Goal: Information Seeking & Learning: Check status

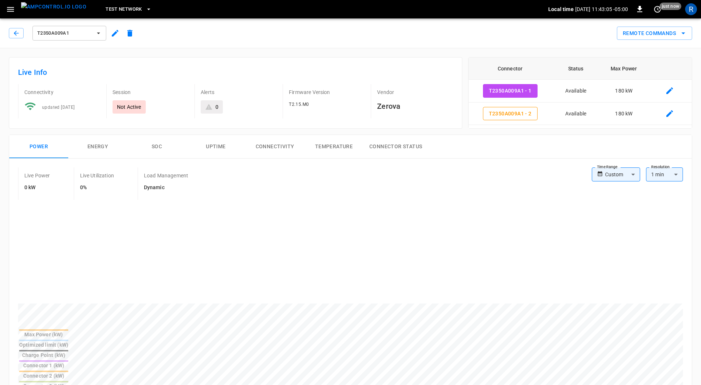
scroll to position [82, 0]
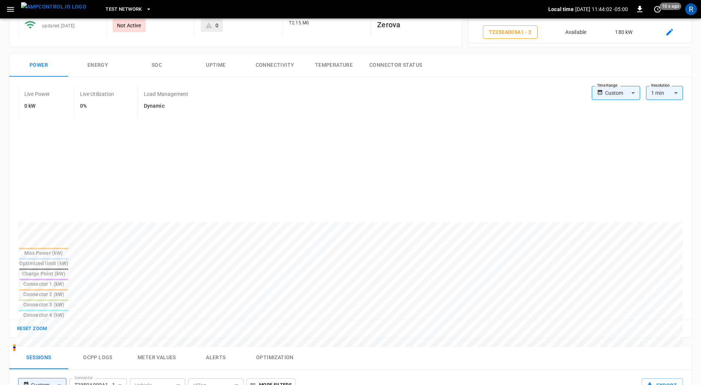
click at [68, 291] on div "Connector 2 (kW)" at bounding box center [43, 294] width 49 height 7
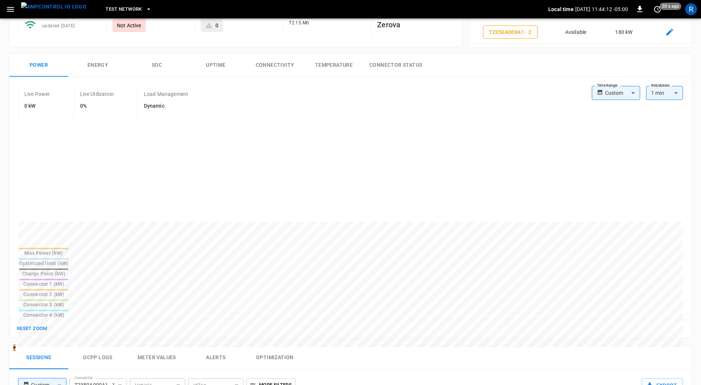
click at [68, 291] on div "Connector 2 (kW)" at bounding box center [43, 294] width 49 height 7
click at [658, 10] on icon "set refresh interval" at bounding box center [657, 9] width 9 height 9
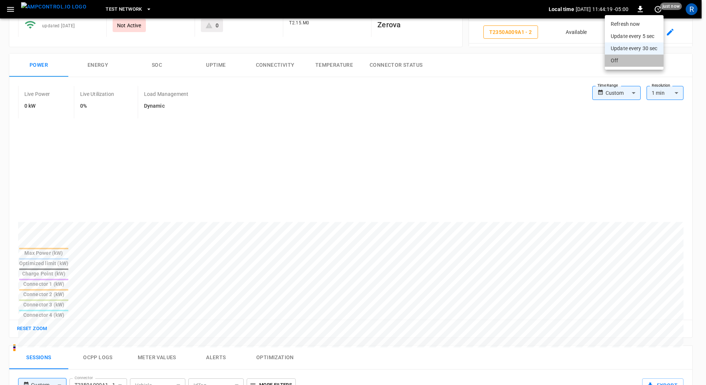
click at [633, 66] on li "Off" at bounding box center [633, 61] width 59 height 12
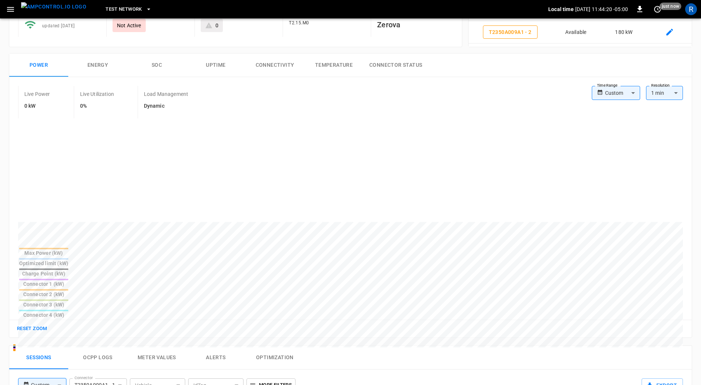
click at [68, 291] on div "Connector 2 (kW)" at bounding box center [43, 294] width 49 height 7
click at [68, 270] on div "Charge Point (kW)" at bounding box center [43, 273] width 49 height 7
click at [30, 320] on div "Reset zoom" at bounding box center [350, 329] width 683 height 18
click at [30, 323] on button "Reset zoom" at bounding box center [32, 328] width 34 height 11
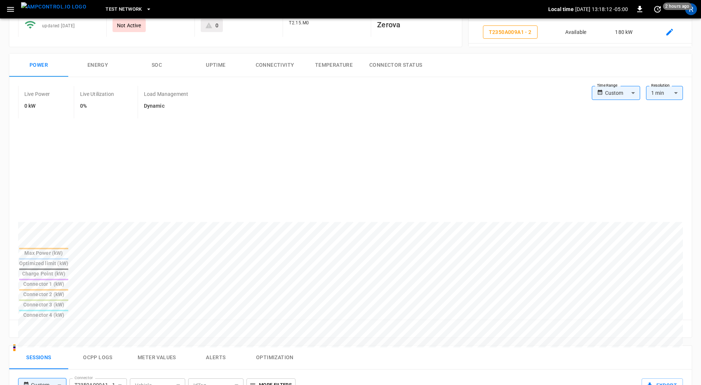
click at [68, 289] on div at bounding box center [43, 289] width 49 height 1
drag, startPoint x: 130, startPoint y: 206, endPoint x: 45, endPoint y: 228, distance: 88.1
click at [68, 291] on div "Connector 2 (kW)" at bounding box center [43, 294] width 49 height 7
click at [68, 269] on div at bounding box center [43, 269] width 49 height 1
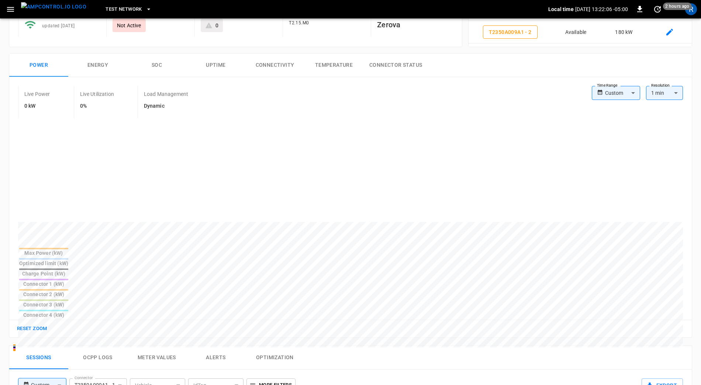
click at [68, 269] on div at bounding box center [43, 269] width 49 height 1
click at [69, 289] on th "Connector 2 (kW)" at bounding box center [44, 294] width 50 height 10
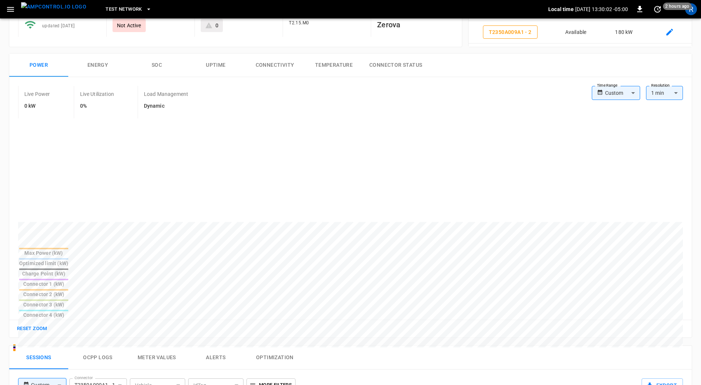
click at [69, 289] on th "Connector 2 (kW)" at bounding box center [44, 294] width 50 height 10
click at [69, 268] on th "Charge Point (kW)" at bounding box center [44, 273] width 50 height 10
click at [30, 323] on button "Reset zoom" at bounding box center [32, 328] width 34 height 11
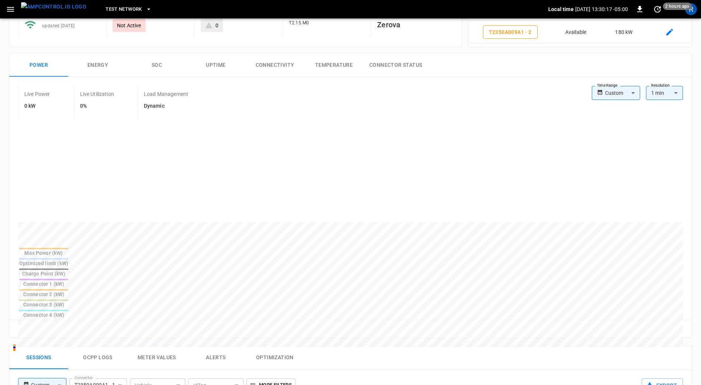
drag, startPoint x: 203, startPoint y: 245, endPoint x: 204, endPoint y: 229, distance: 15.5
drag, startPoint x: 197, startPoint y: 207, endPoint x: 140, endPoint y: 228, distance: 60.8
click at [69, 289] on th "Connector 2 (kW)" at bounding box center [44, 294] width 50 height 10
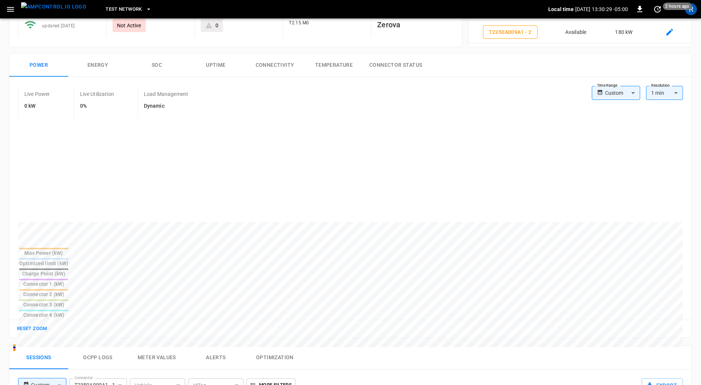
click at [69, 289] on th "Connector 2 (kW)" at bounding box center [44, 294] width 50 height 10
click at [68, 289] on div at bounding box center [43, 289] width 49 height 1
click at [41, 323] on button "Reset zoom" at bounding box center [32, 328] width 34 height 11
click at [68, 270] on div "Charge Point (kW)" at bounding box center [43, 273] width 49 height 7
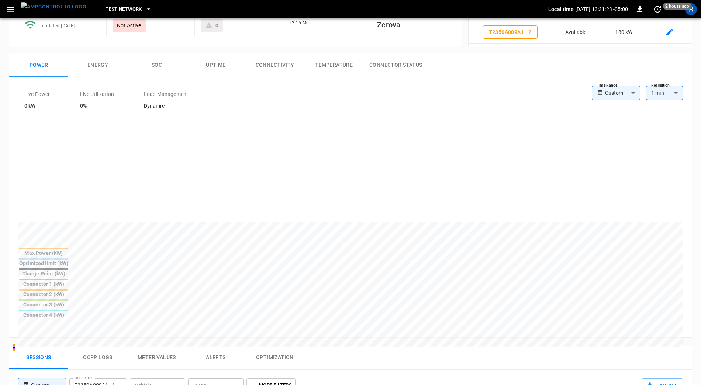
click at [68, 270] on div "Charge Point (kW)" at bounding box center [43, 273] width 49 height 7
click at [68, 291] on div "Connector 2 (kW)" at bounding box center [43, 294] width 49 height 7
click at [68, 270] on div "Charge Point (kW)" at bounding box center [43, 273] width 49 height 7
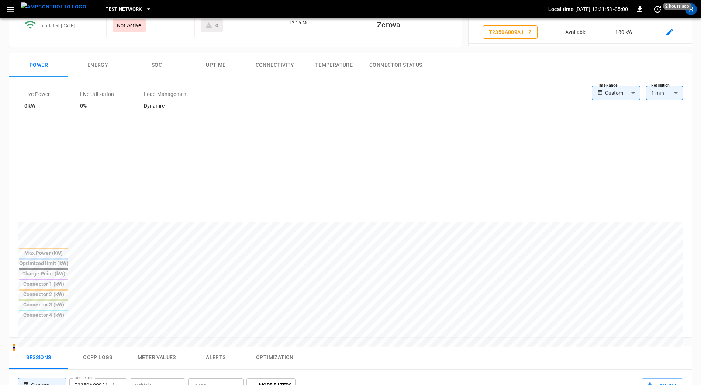
click at [68, 270] on div "Charge Point (kW)" at bounding box center [43, 273] width 49 height 7
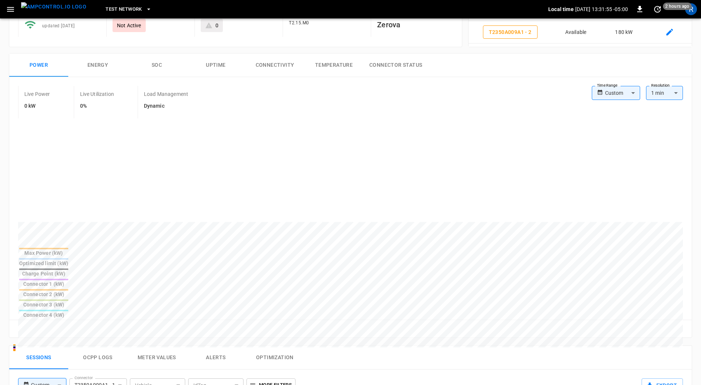
click at [68, 270] on div "Charge Point (kW)" at bounding box center [43, 273] width 49 height 7
drag, startPoint x: 538, startPoint y: 195, endPoint x: 543, endPoint y: 196, distance: 4.9
click at [27, 323] on button "Reset zoom" at bounding box center [32, 328] width 34 height 11
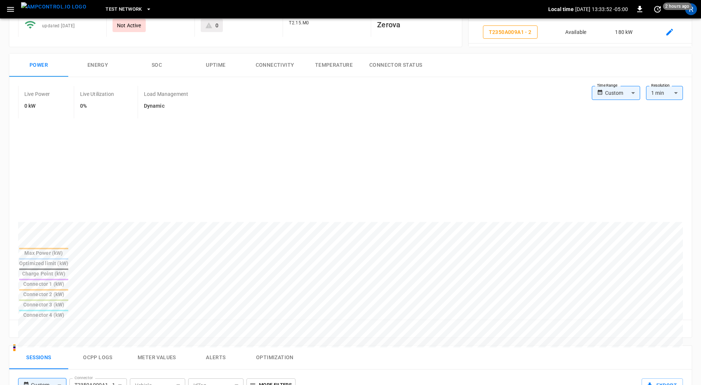
click at [68, 289] on div at bounding box center [43, 289] width 49 height 1
click at [68, 270] on div "Charge Point (kW)" at bounding box center [43, 273] width 49 height 7
drag, startPoint x: 572, startPoint y: 193, endPoint x: 488, endPoint y: 227, distance: 89.8
click at [68, 270] on div "Charge Point (kW)" at bounding box center [43, 273] width 49 height 7
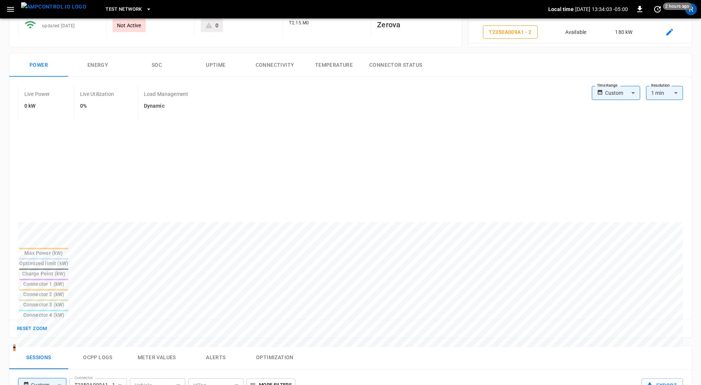
click at [68, 291] on div "Connector 2 (kW)" at bounding box center [43, 294] width 49 height 7
click at [41, 323] on button "Reset zoom" at bounding box center [32, 328] width 34 height 11
click at [69, 289] on th "Connector 2 (kW)" at bounding box center [44, 294] width 50 height 10
click at [68, 270] on div "Charge Point (kW)" at bounding box center [43, 273] width 49 height 7
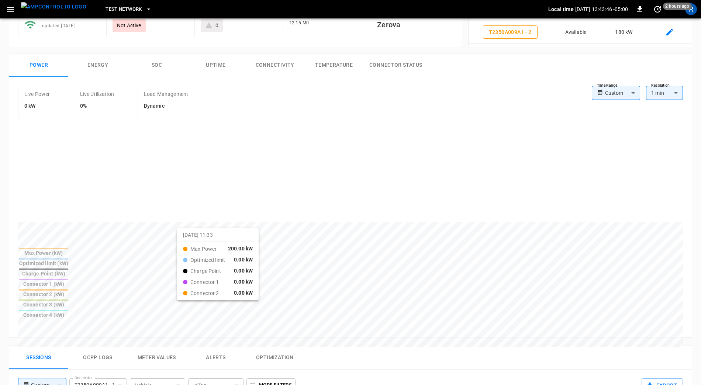
drag, startPoint x: 193, startPoint y: 205, endPoint x: 172, endPoint y: 224, distance: 28.5
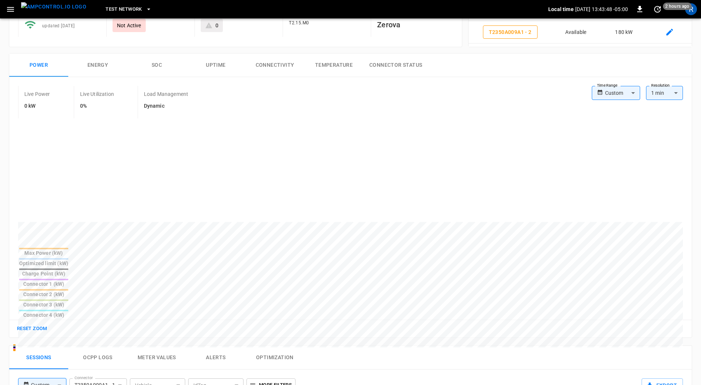
click at [68, 291] on div "Connector 2 (kW)" at bounding box center [43, 294] width 49 height 7
click at [68, 280] on div "Connector 1 (kW)" at bounding box center [43, 283] width 49 height 7
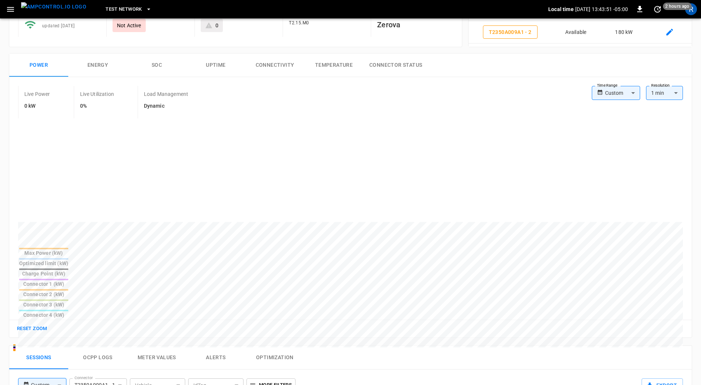
click at [68, 270] on div "Charge Point (kW)" at bounding box center [43, 273] width 49 height 7
click at [69, 289] on th "Connector 2 (kW)" at bounding box center [44, 294] width 50 height 10
